Goal: Task Accomplishment & Management: Complete application form

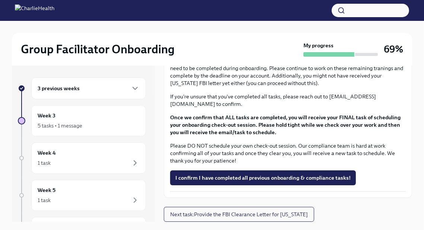
scroll to position [13, 0]
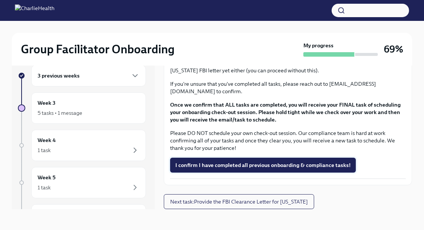
click at [234, 164] on span "I confirm I have completed all previous onboarding & compliance tasks!" at bounding box center [262, 164] width 175 height 7
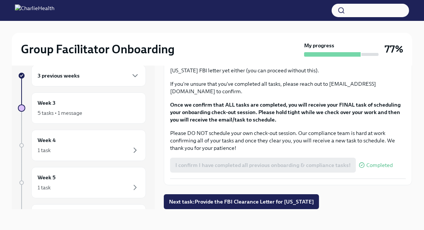
scroll to position [638, 0]
click at [242, 200] on span "Next task : Provide the FBI Clearance Letter for [US_STATE]" at bounding box center [241, 201] width 145 height 7
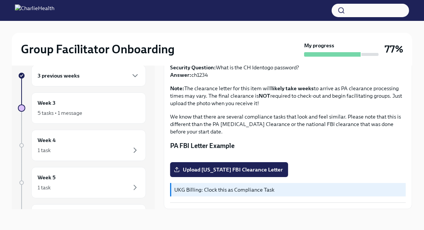
scroll to position [167, 0]
click at [126, 111] on div "5 tasks • 1 message" at bounding box center [89, 112] width 102 height 9
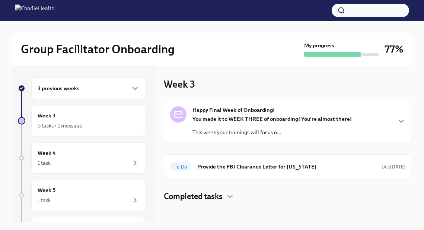
click at [214, 131] on p "This week your trainings will focus o..." at bounding box center [271, 131] width 159 height 7
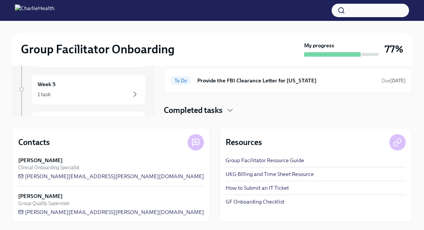
scroll to position [106, 0]
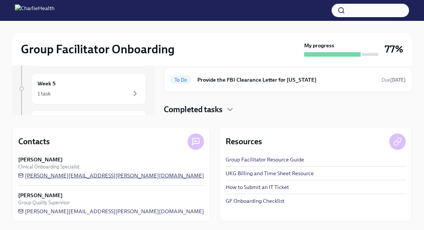
click at [88, 175] on span "[PERSON_NAME][EMAIL_ADDRESS][PERSON_NAME][DOMAIN_NAME]" at bounding box center [111, 174] width 186 height 7
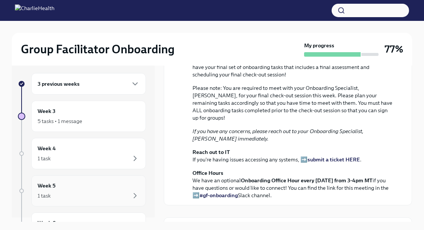
scroll to position [5, 0]
click at [137, 108] on div "Week 3 5 tasks • 1 message" at bounding box center [89, 115] width 102 height 19
click at [112, 114] on div "Week 3 5 tasks • 1 message" at bounding box center [89, 115] width 102 height 19
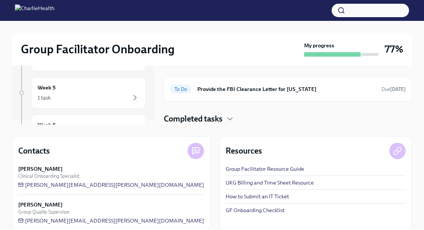
scroll to position [96, 0]
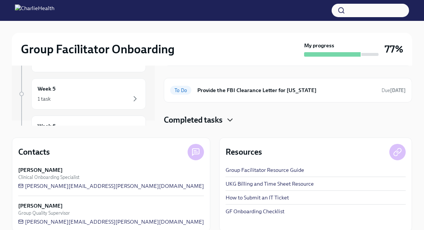
click at [233, 121] on icon "button" at bounding box center [229, 119] width 9 height 9
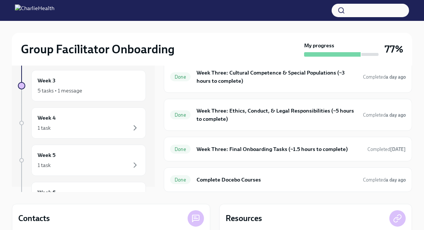
scroll to position [0, 0]
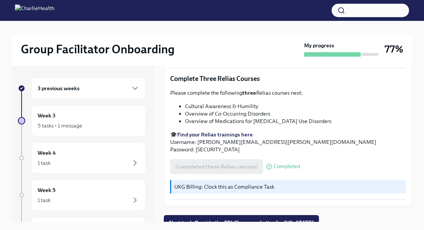
scroll to position [13, 0]
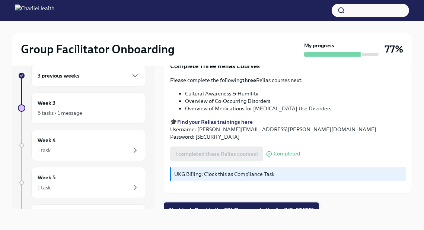
click at [236, 206] on span "Next task : Provide the FBI Clearance Letter for [US_STATE]" at bounding box center [241, 209] width 145 height 7
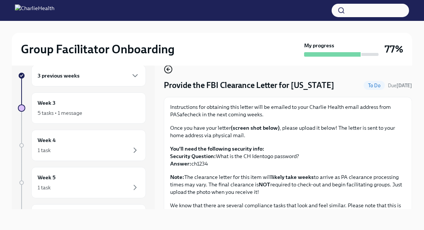
click at [171, 69] on icon "button" at bounding box center [168, 69] width 9 height 9
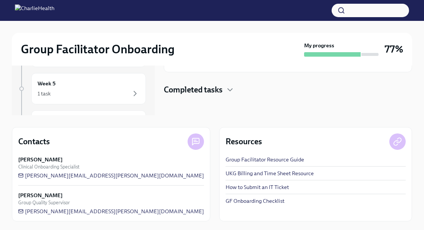
scroll to position [13, 0]
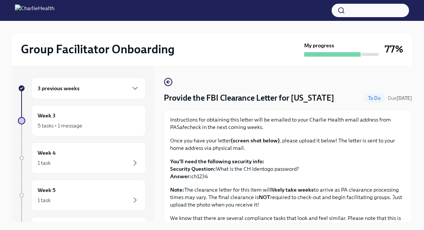
scroll to position [1, 0]
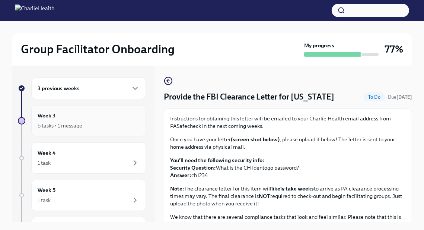
click at [142, 117] on div "Week 3 5 tasks • 1 message" at bounding box center [88, 120] width 115 height 31
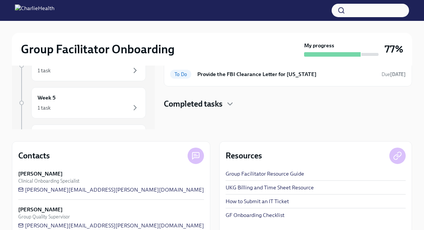
scroll to position [106, 0]
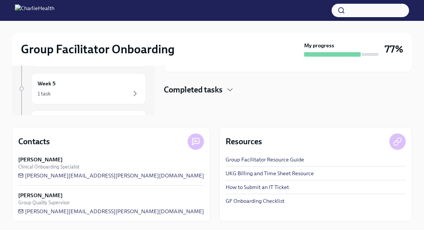
click at [256, 202] on link "GF Onboarding Checklist" at bounding box center [254, 200] width 59 height 7
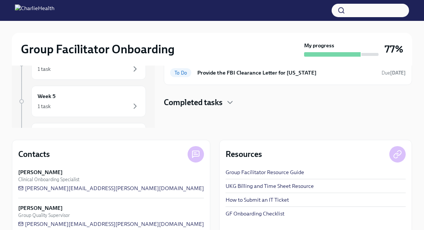
scroll to position [0, 0]
